Goal: Task Accomplishment & Management: Manage account settings

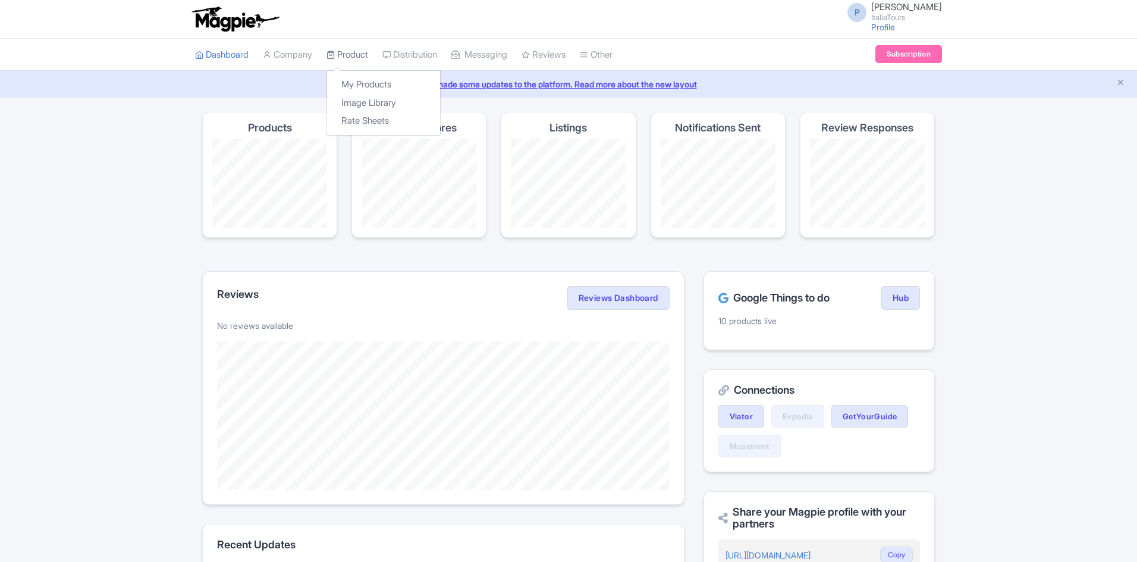
click at [363, 55] on link "Product" at bounding box center [347, 55] width 42 height 33
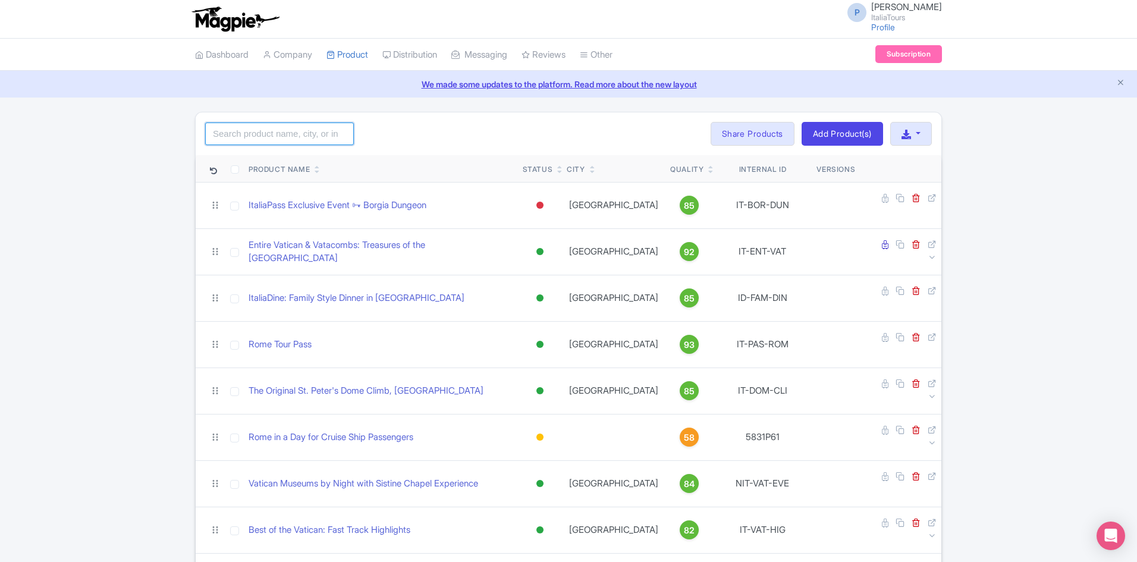
click at [317, 137] on input "search" at bounding box center [279, 133] width 149 height 23
type input "express"
click button "Search" at bounding box center [0, 0] width 0 height 0
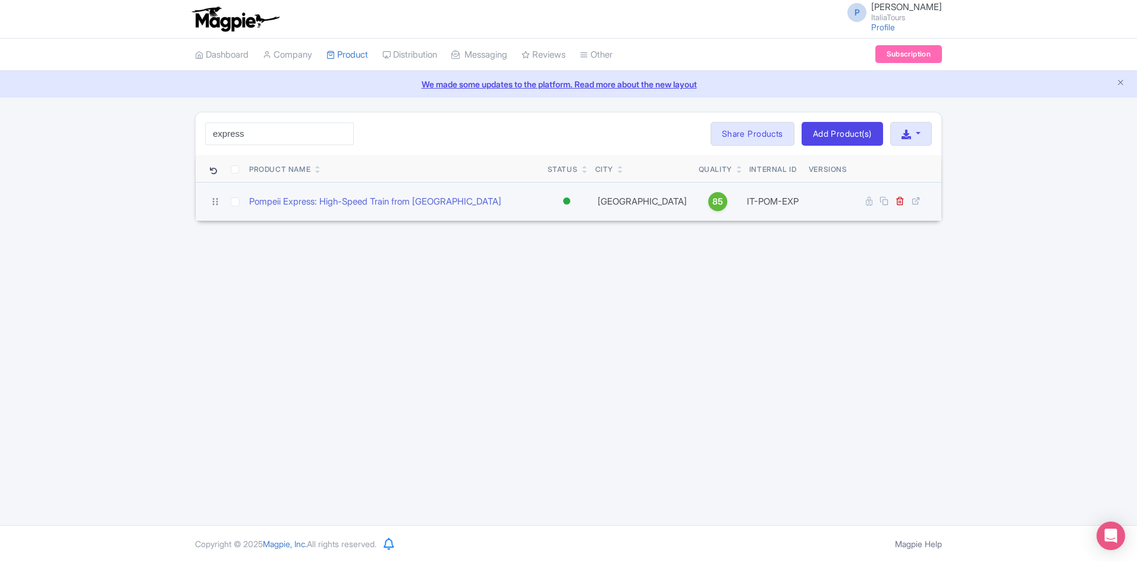
click at [348, 210] on td "Pompeii Express: High-Speed Train from Rome" at bounding box center [393, 201] width 298 height 39
click at [343, 206] on link "Pompeii Express: High-Speed Train from Rome" at bounding box center [375, 202] width 252 height 14
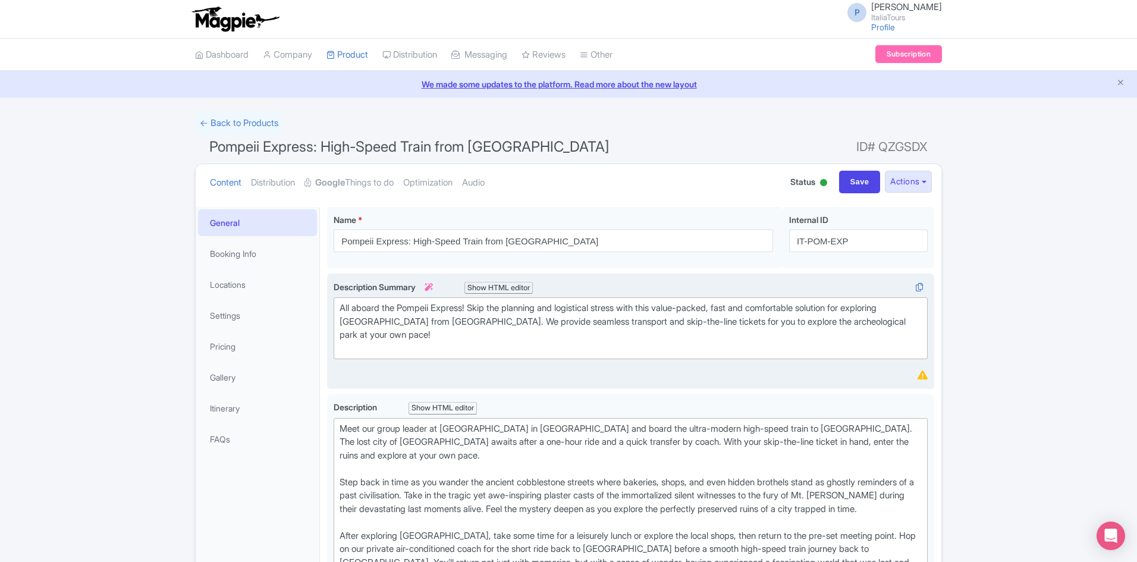
click at [359, 336] on div "All aboard the Pompeii Express! Skip the planning and logistical stress with th…" at bounding box center [630, 328] width 582 height 54
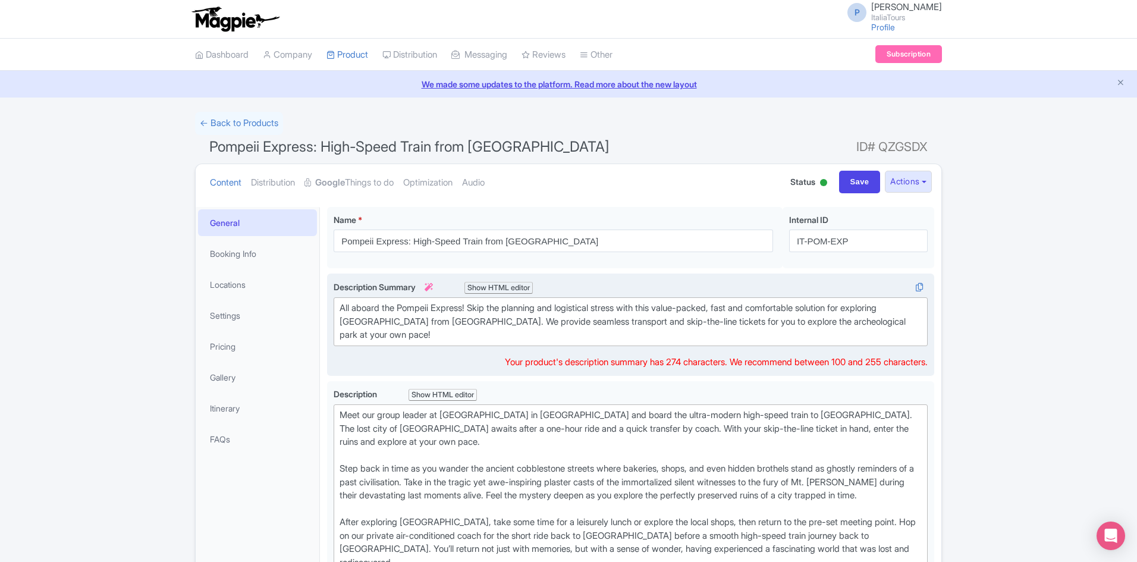
type trix-editor "<div>All aboard the Pompeii Express! Skip the planning and logistical stress wi…"
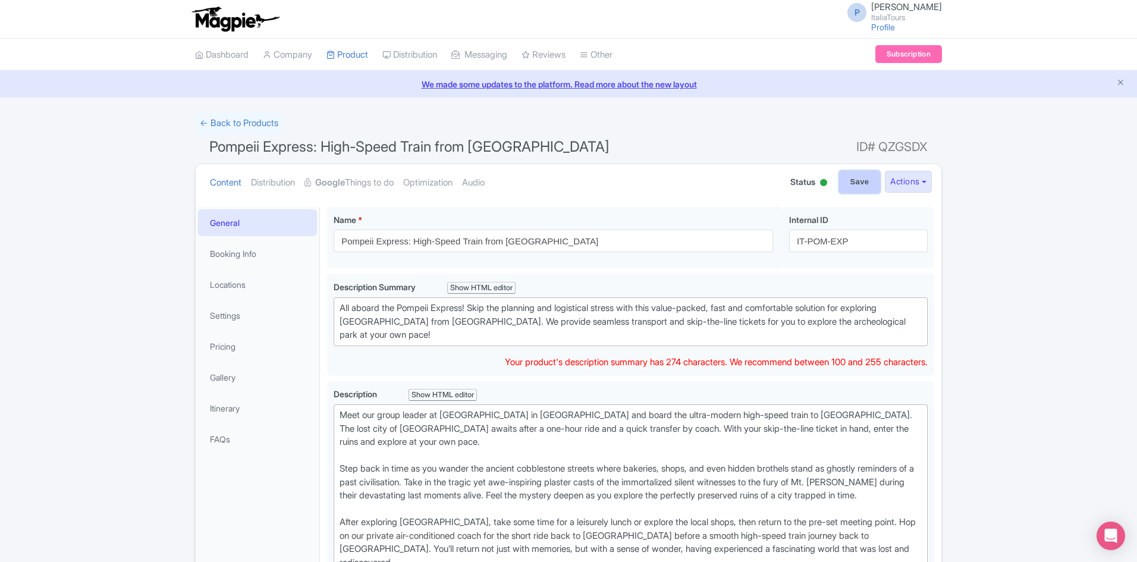
click at [859, 193] on input "Save" at bounding box center [860, 182] width 42 height 23
type input "Saving..."
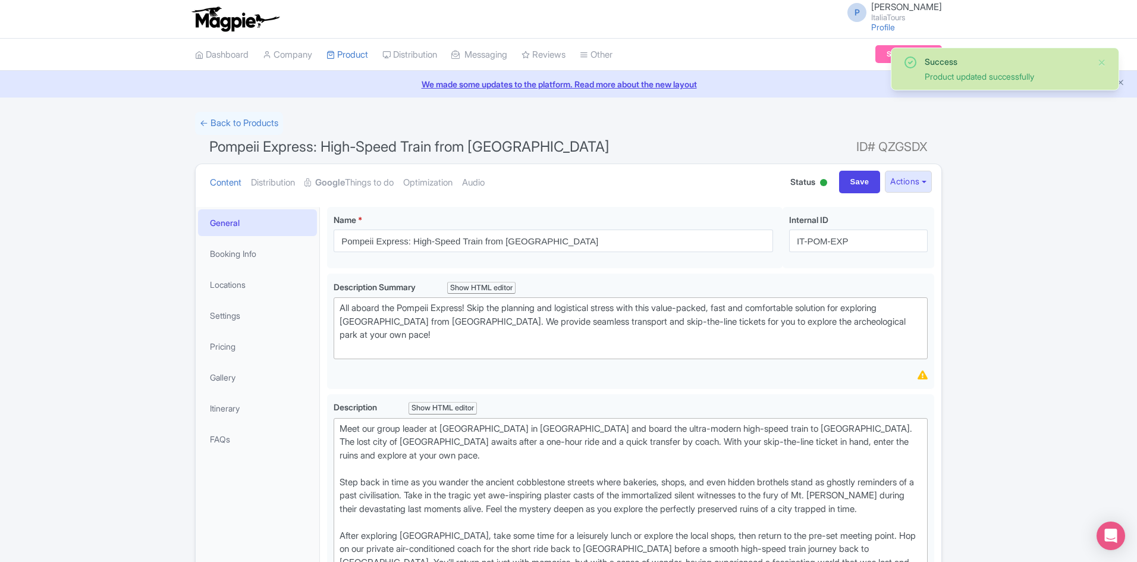
scroll to position [207, 0]
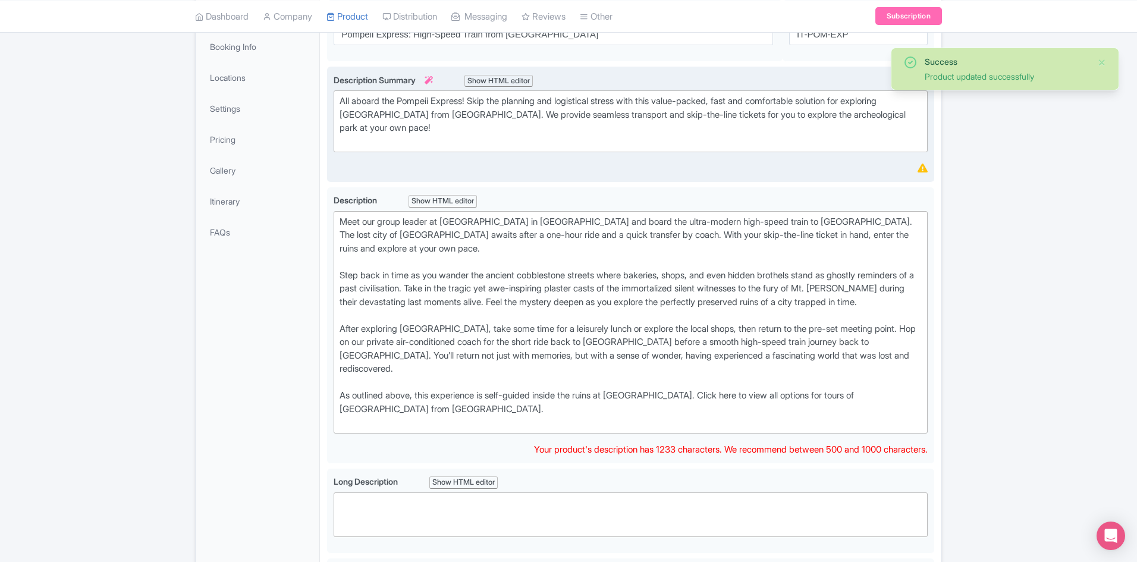
click at [358, 129] on div "All aboard the Pompeii Express! Skip the planning and logistical stress with th…" at bounding box center [630, 122] width 582 height 54
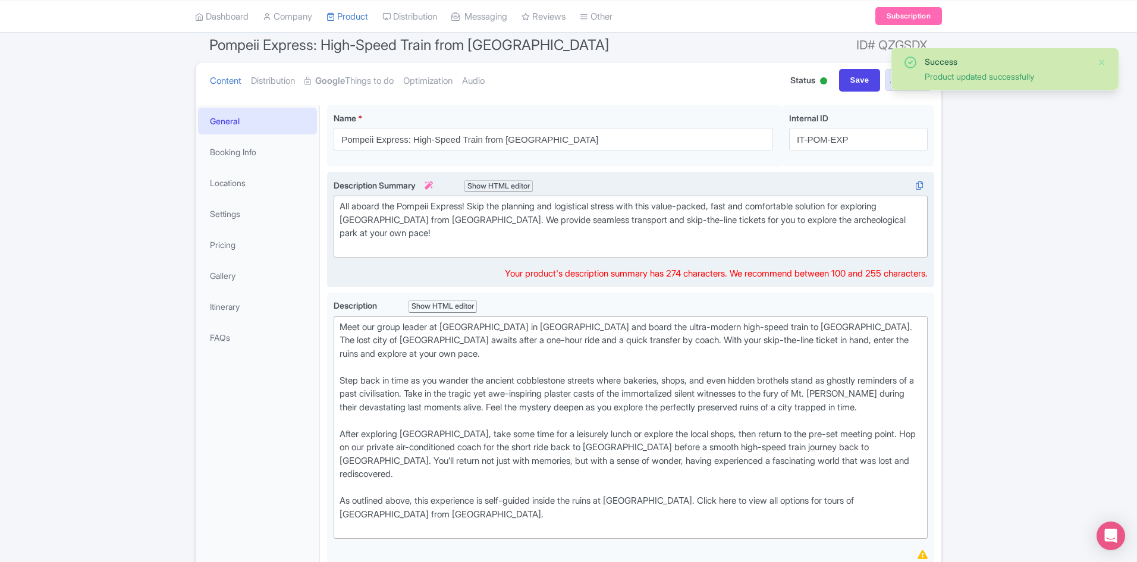
scroll to position [88, 0]
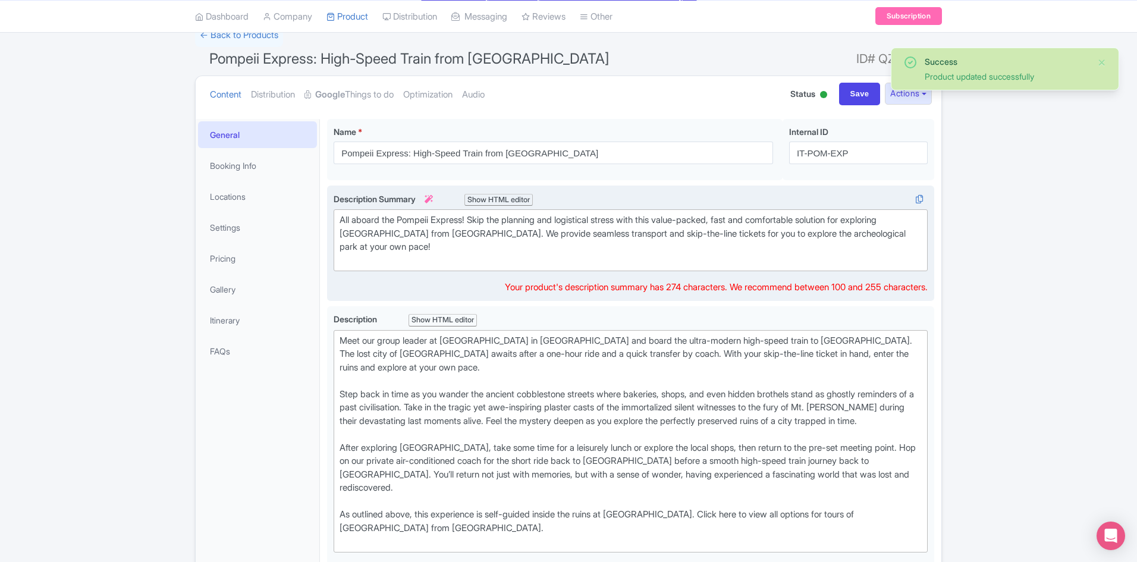
type trix-editor "<div>All aboard the Pompeii Express! Skip the planning and logistical stress wi…"
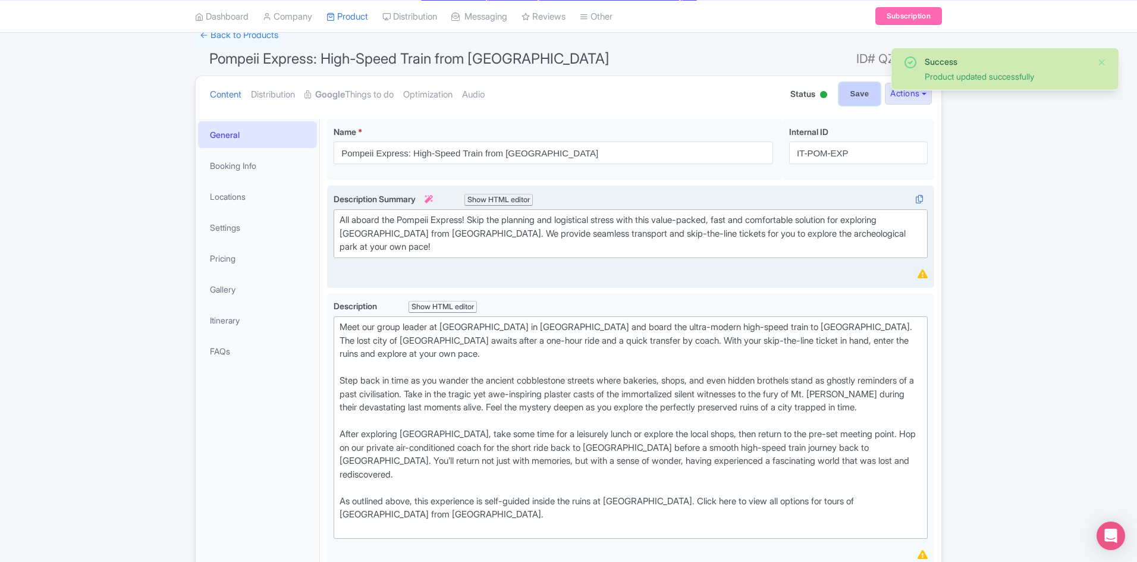
click at [846, 99] on input "Save" at bounding box center [860, 94] width 42 height 23
type input "Saving..."
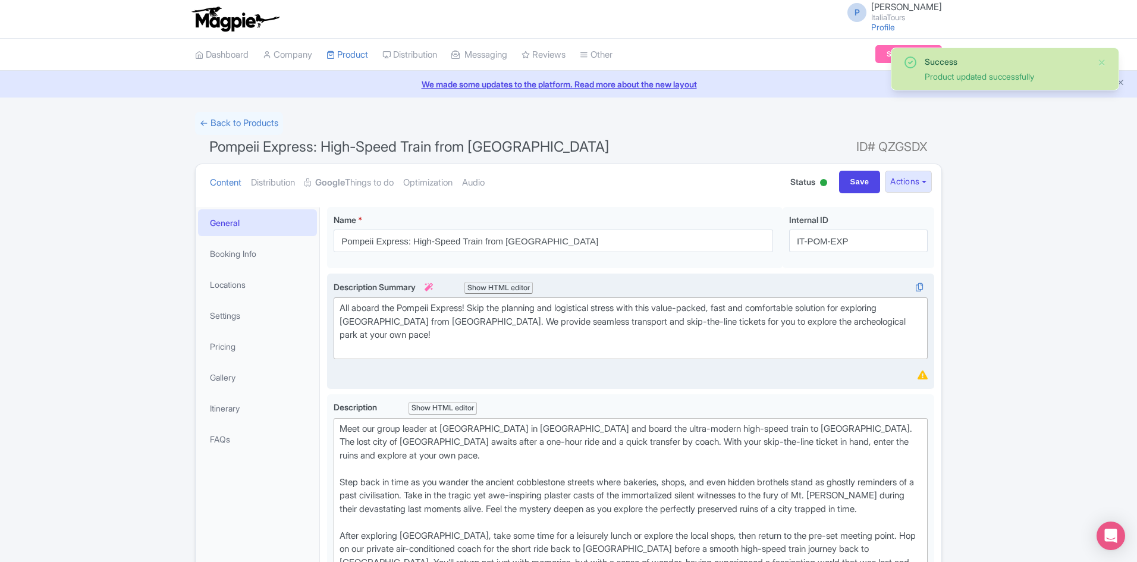
scroll to position [207, 0]
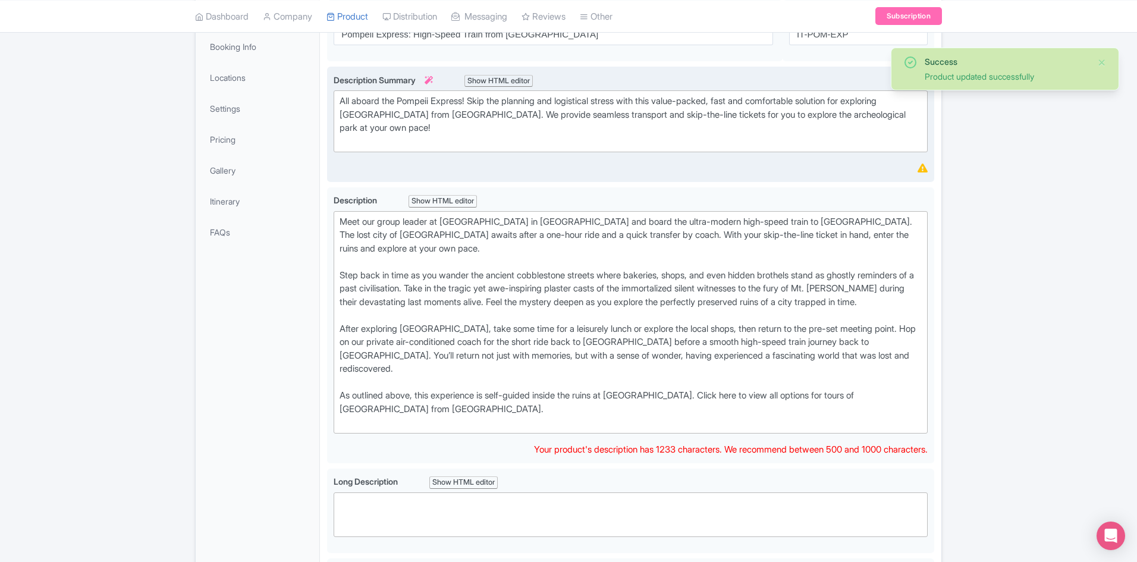
click at [457, 129] on div "All aboard the Pompeii Express! Skip the planning and logistical stress with th…" at bounding box center [630, 122] width 582 height 54
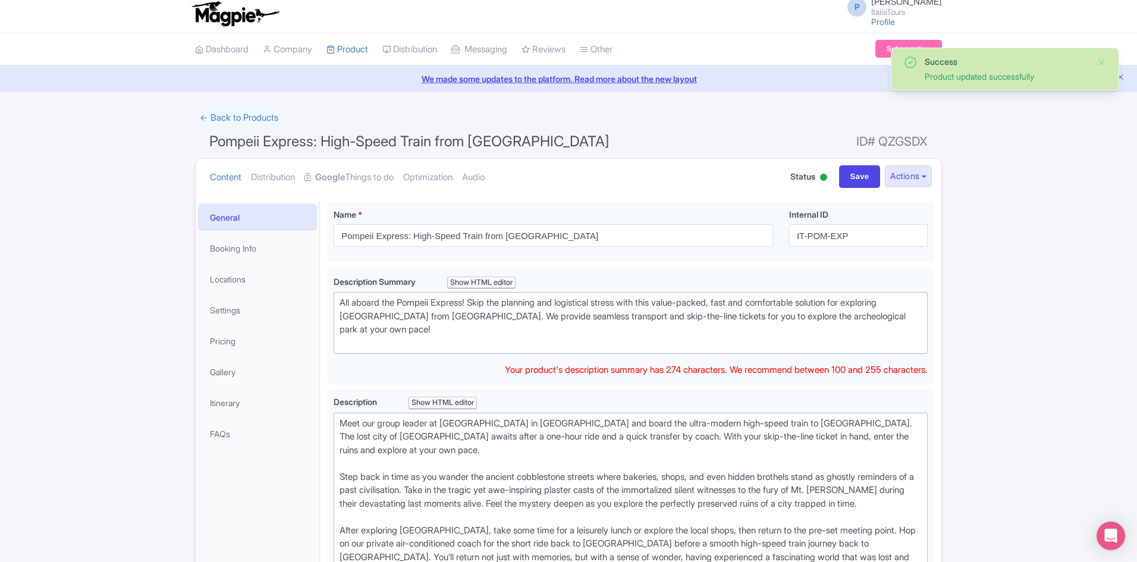
scroll to position [0, 0]
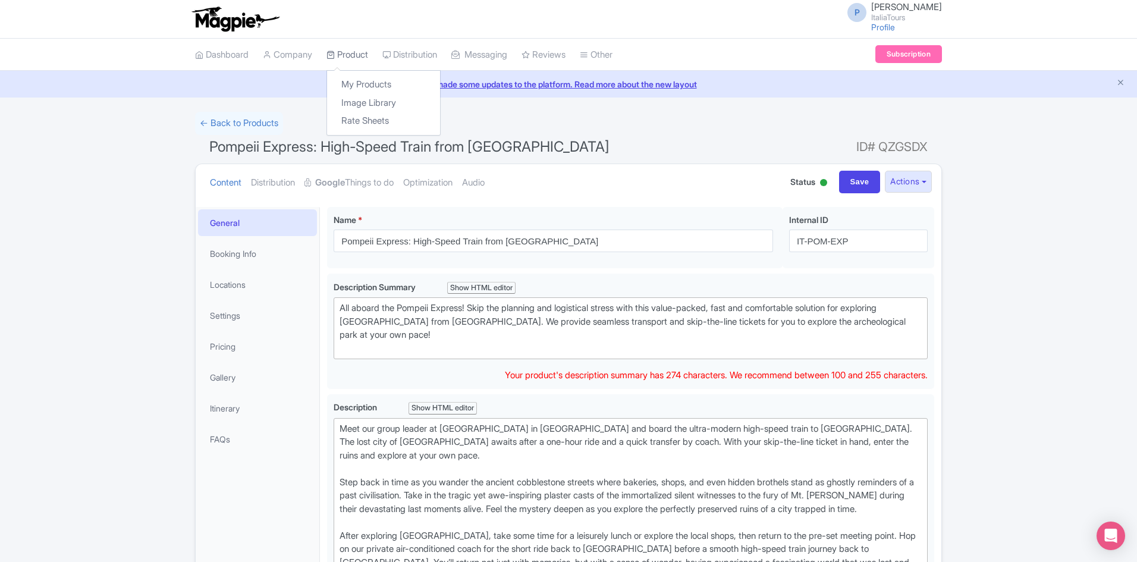
click at [367, 64] on link "Product" at bounding box center [347, 55] width 42 height 33
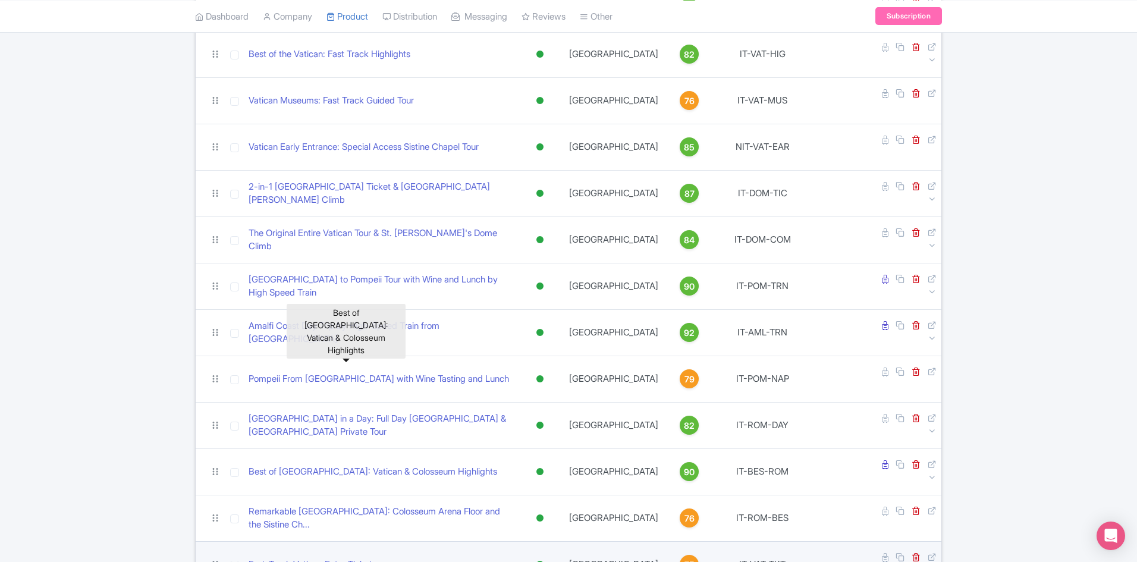
scroll to position [535, 0]
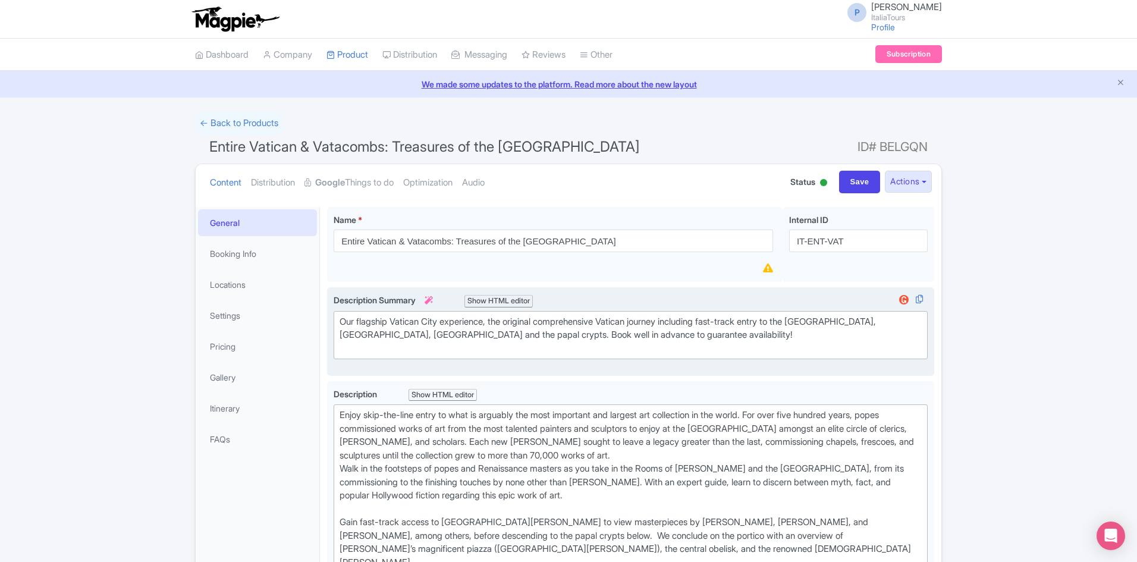
click at [356, 347] on div "Our flagship Vatican City experience, the original comprehensive Vatican journe…" at bounding box center [630, 335] width 582 height 40
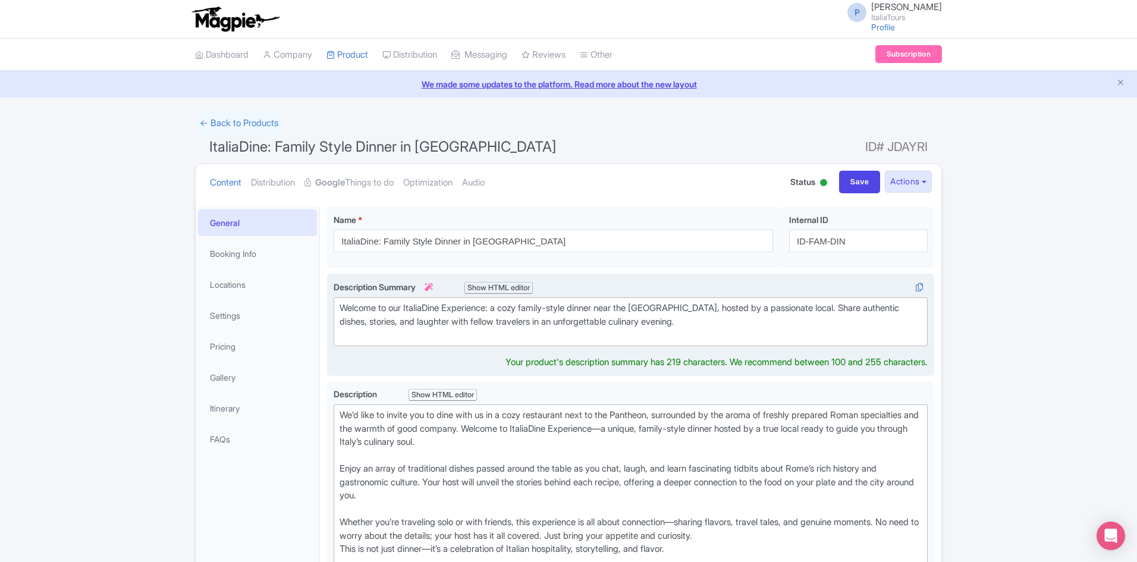
click at [417, 332] on div "Welcome to our ItaliaDine Experience: a cozy family-style dinner near the [GEOG…" at bounding box center [630, 321] width 582 height 40
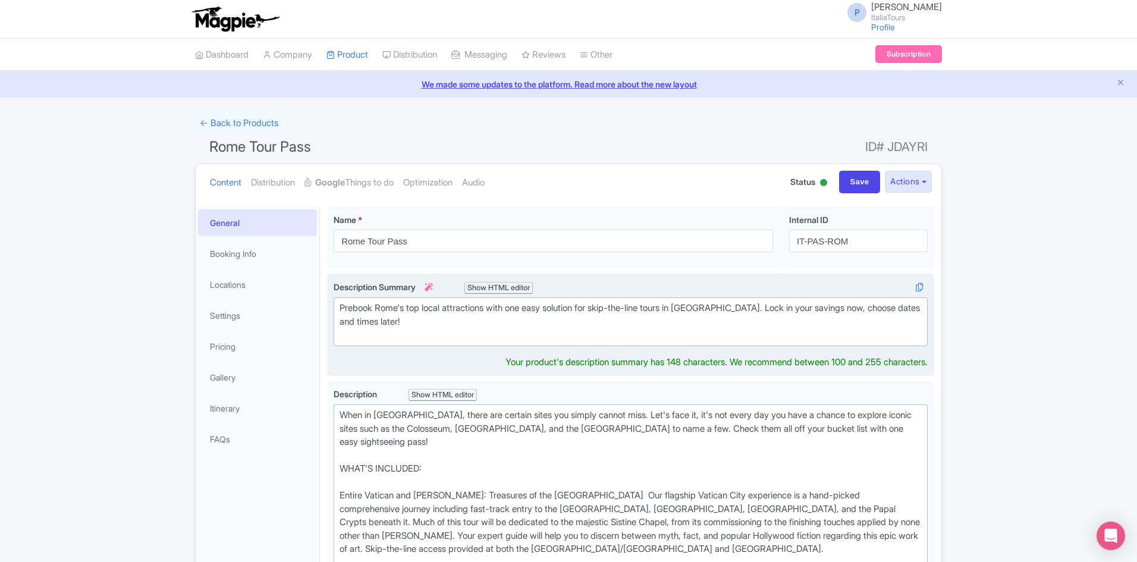
click at [373, 335] on div "Prebook Rome's top local attractions with one easy solution for skip-the-line t…" at bounding box center [630, 321] width 582 height 40
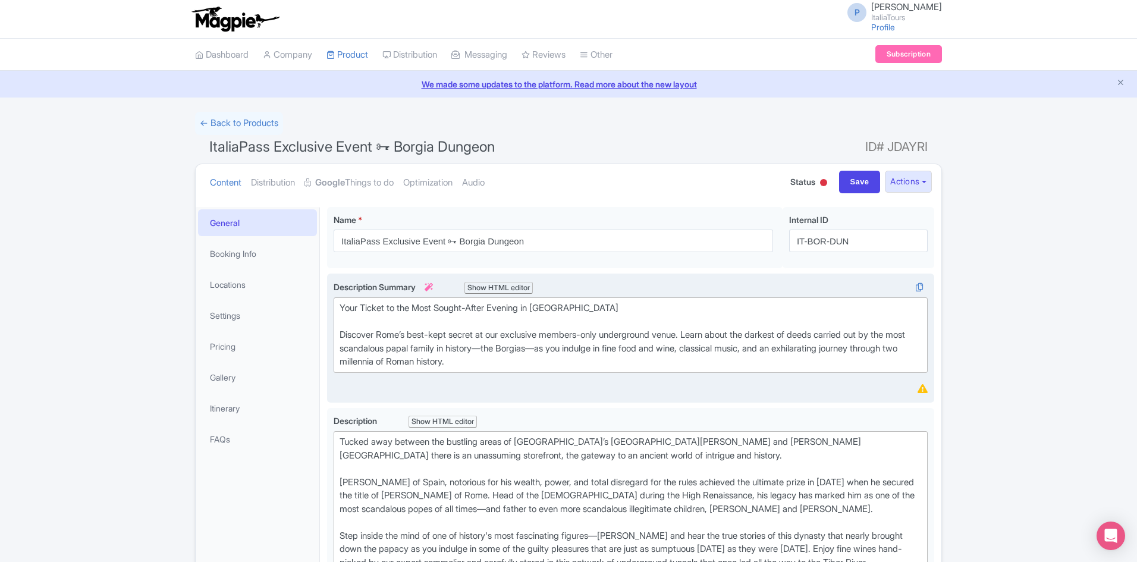
click at [516, 368] on div "Your Ticket to the Most Sought-After Evening in [GEOGRAPHIC_DATA] Discover Rome…" at bounding box center [630, 334] width 582 height 67
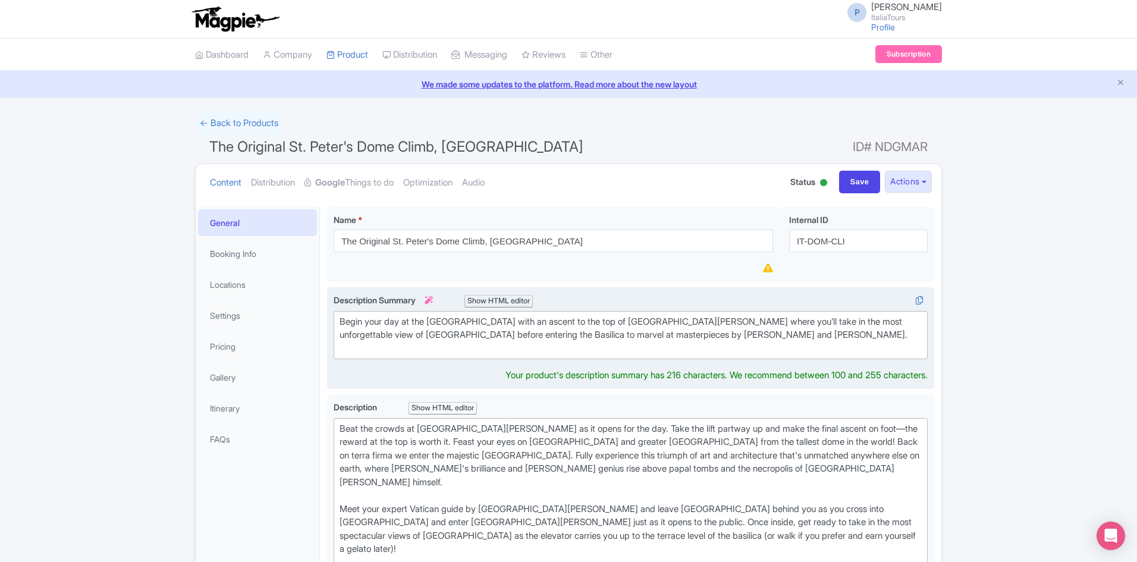
click at [401, 347] on div "Begin your day at the Vatican with an ascent to the top of St. Peter's Dome whe…" at bounding box center [630, 335] width 582 height 40
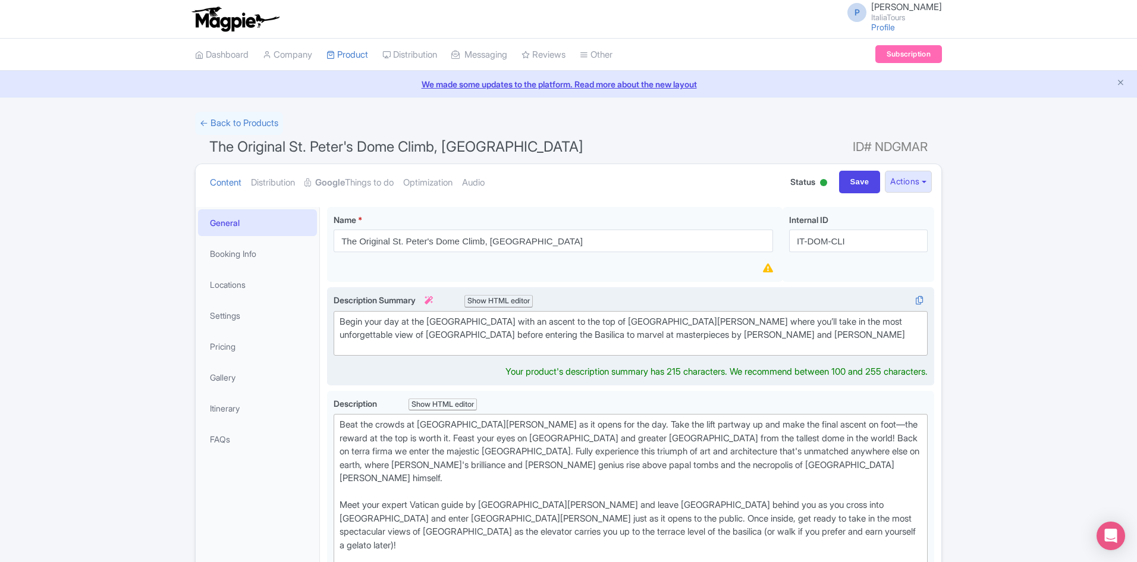
type trix-editor "<div>Begin your day at the Vatican with an ascent to the top of St. Peter's Dom…"
click at [844, 175] on input "Save" at bounding box center [860, 182] width 42 height 23
type input "Saving..."
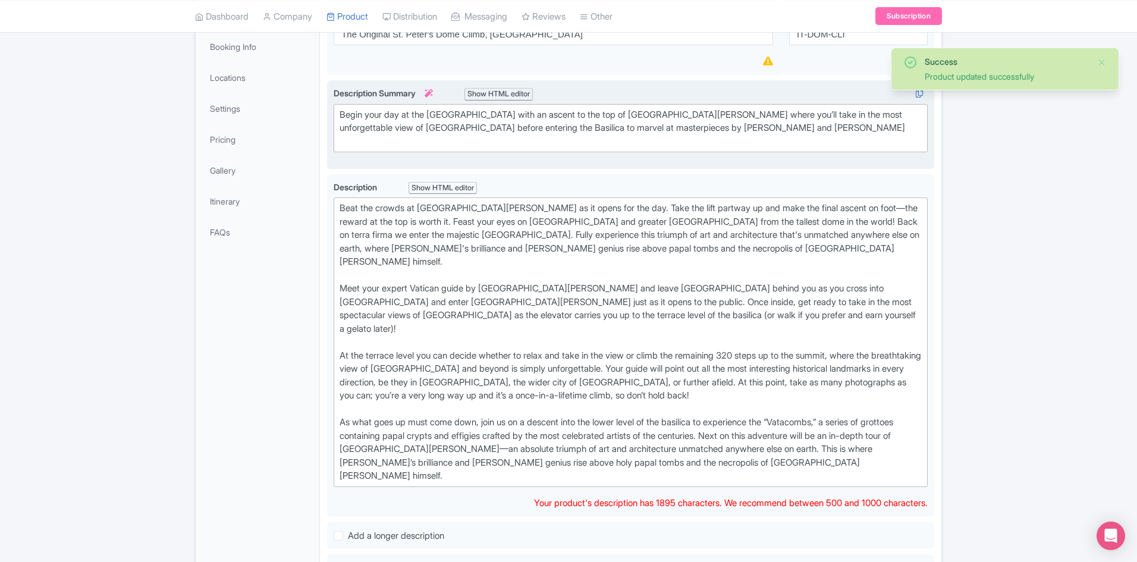
click at [708, 142] on div "Description Summary i Show HTML editor Bold Italic Strikethrough Link Heading Q…" at bounding box center [631, 124] width 594 height 75
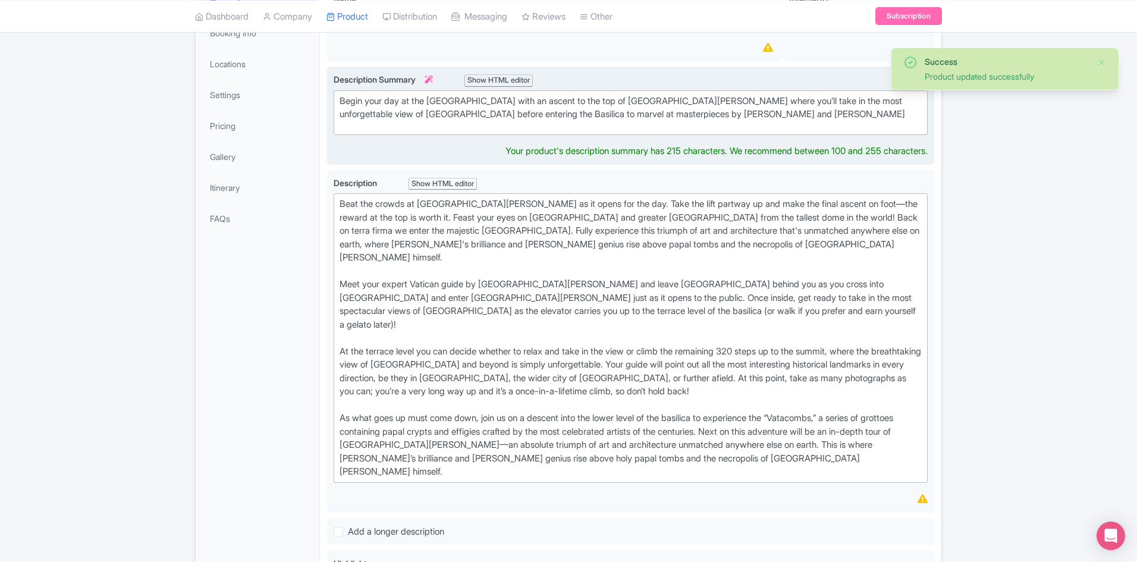
type trix-editor "<div>Begin your day at the Vatican with an ascent to the top of St. Peter's Dom…"
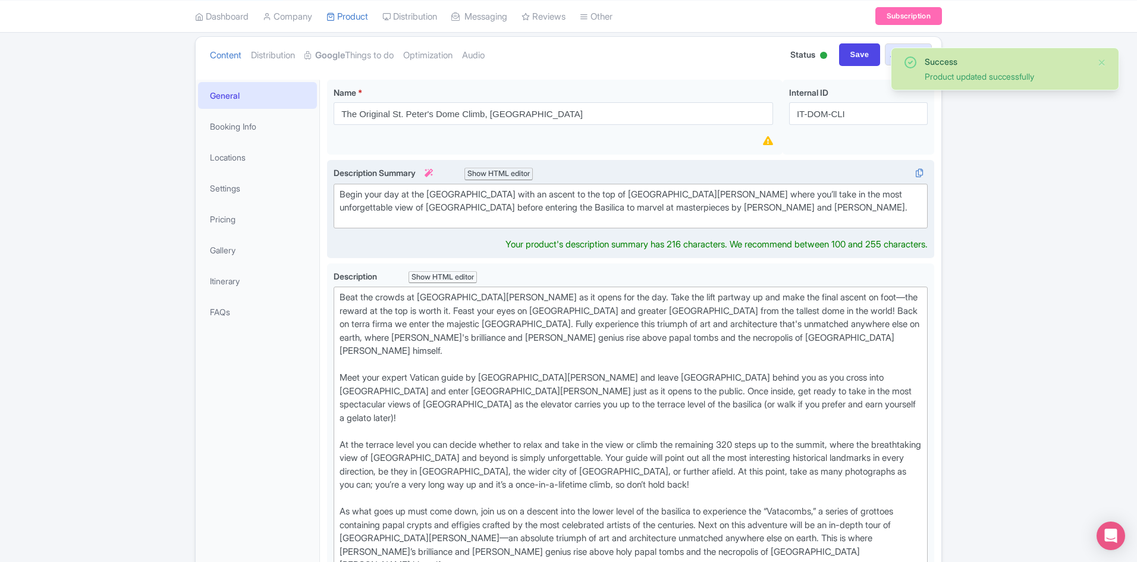
scroll to position [42, 0]
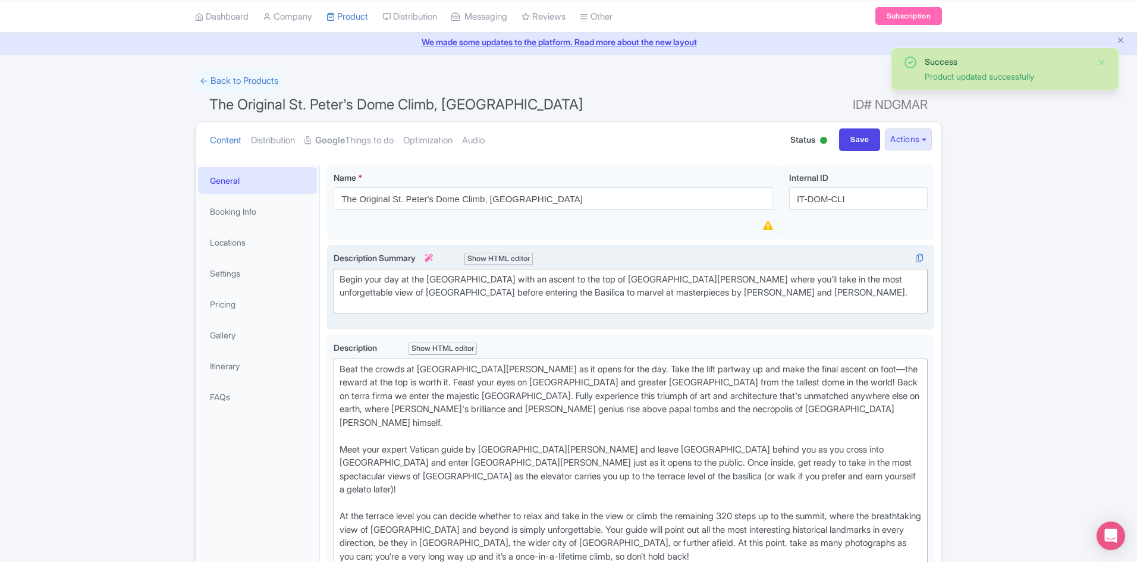
click at [851, 119] on h1 "The Original St. Peter's Dome Climb, Basilica & Vatacombs ID# NDGMAR" at bounding box center [568, 107] width 747 height 29
click at [852, 132] on input "Save" at bounding box center [860, 139] width 42 height 23
type input "Saving..."
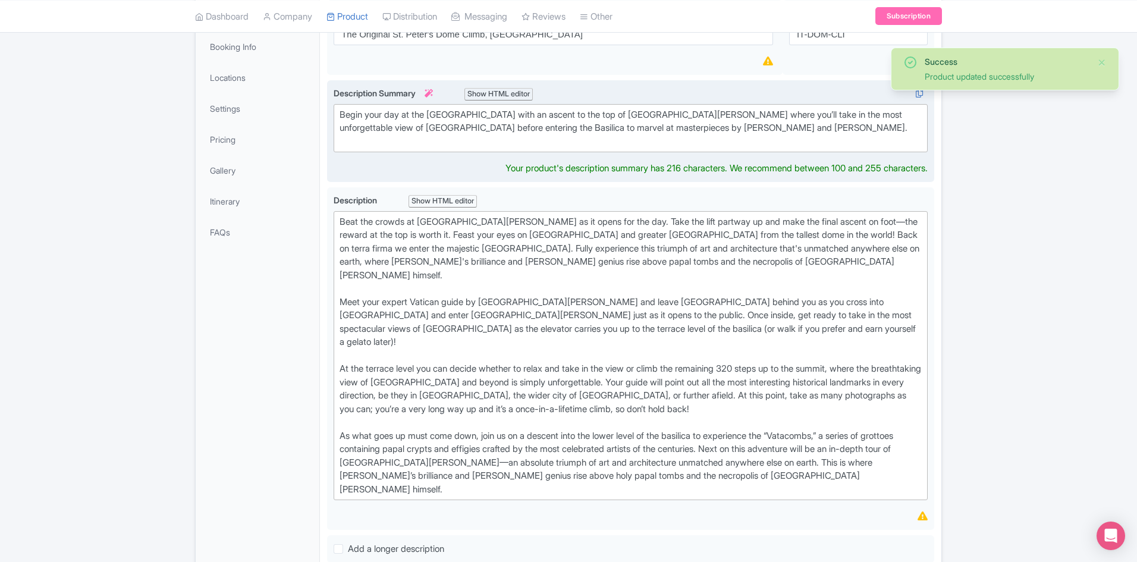
scroll to position [221, 0]
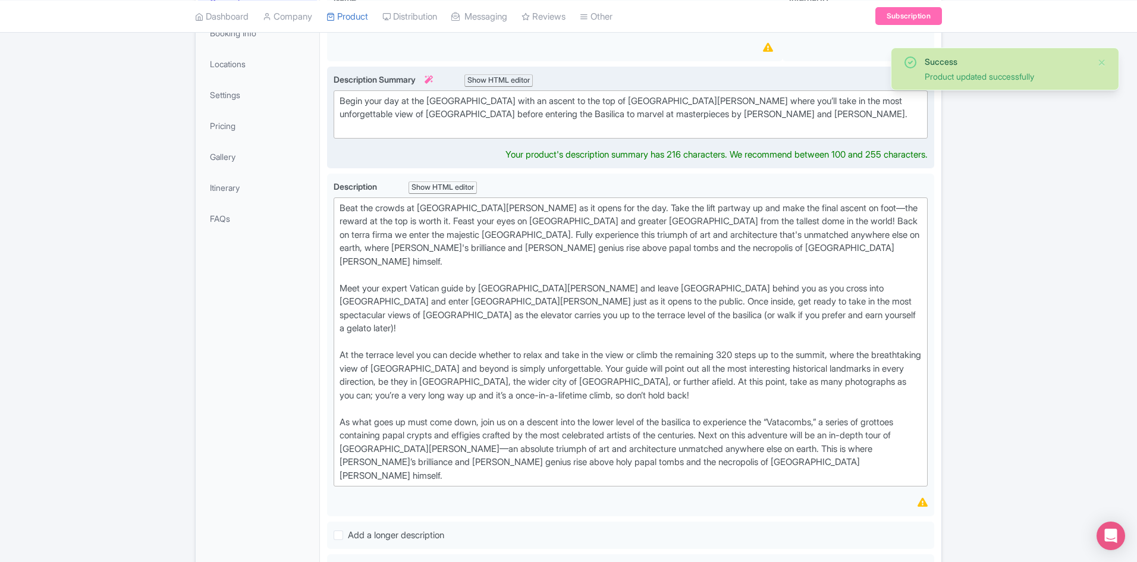
click at [612, 141] on div "Description Summary i Show HTML editor Bold Italic Strikethrough Link Heading Q…" at bounding box center [631, 117] width 594 height 89
click at [501, 79] on div "Show HTML editor" at bounding box center [498, 80] width 68 height 12
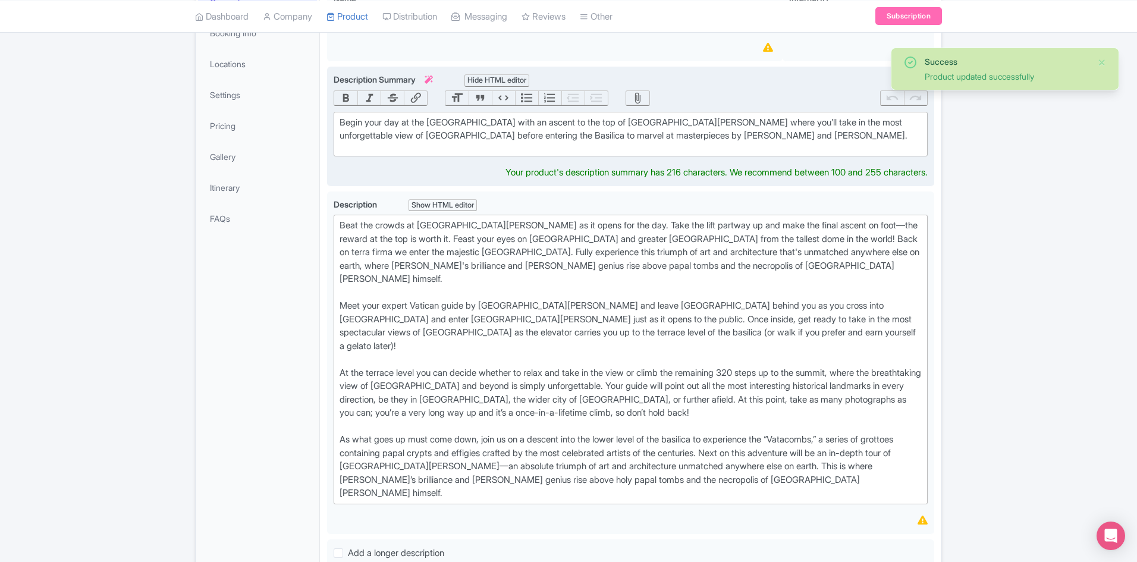
click at [448, 141] on div "Begin your day at the Vatican with an ascent to the top of St. Peter's Dome whe…" at bounding box center [630, 129] width 582 height 27
click at [449, 152] on trix-editor "Begin your day at the Vatican with an ascent to the top of St. Peter's Dome whe…" at bounding box center [631, 134] width 594 height 45
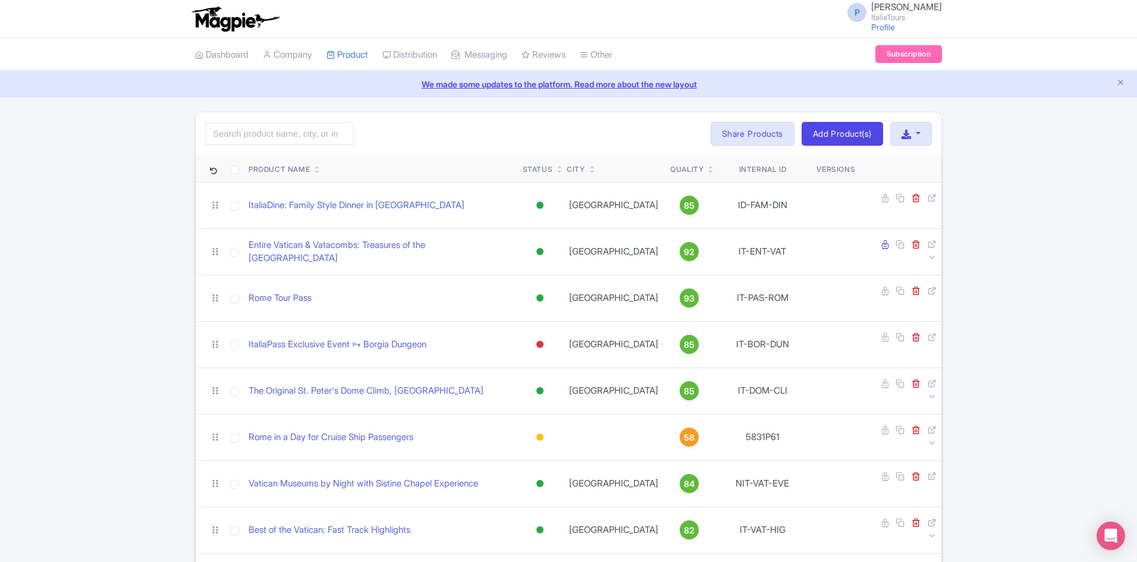
scroll to position [535, 0]
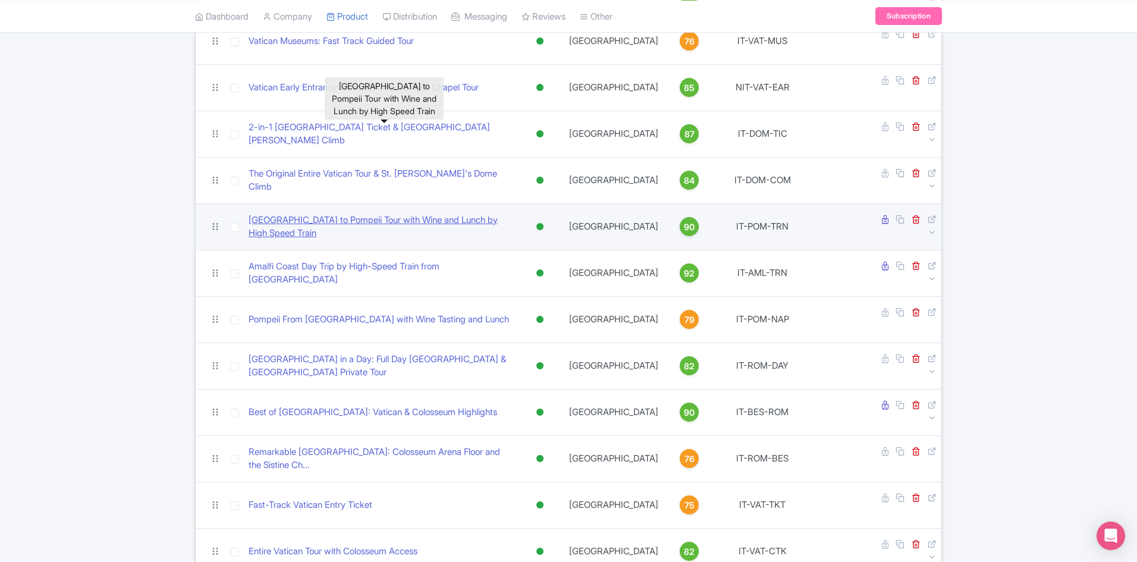
click at [464, 213] on link "[GEOGRAPHIC_DATA] to Pompeii Tour with Wine and Lunch by High Speed Train" at bounding box center [381, 226] width 265 height 27
